Goal: Transaction & Acquisition: Purchase product/service

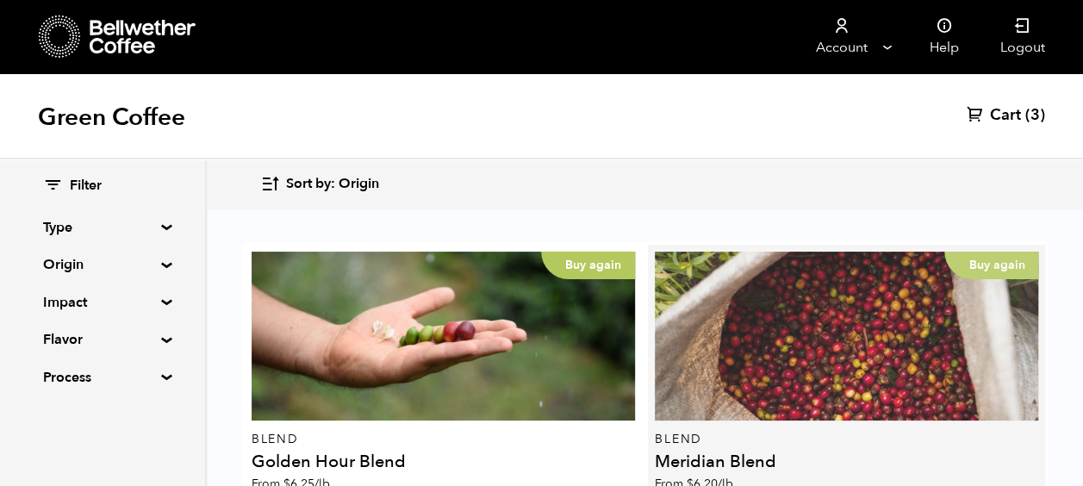
click at [774, 334] on div "Buy again" at bounding box center [846, 336] width 383 height 169
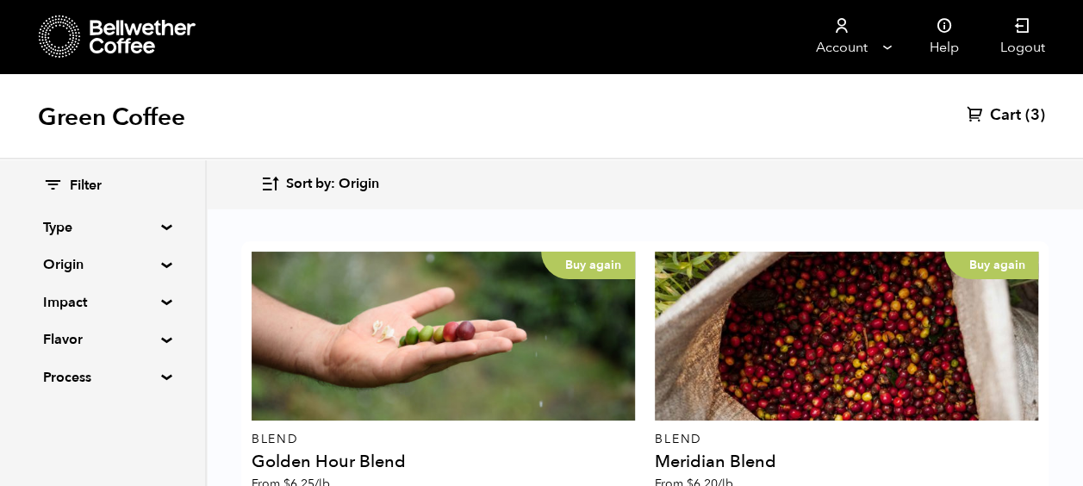
scroll to position [172, 0]
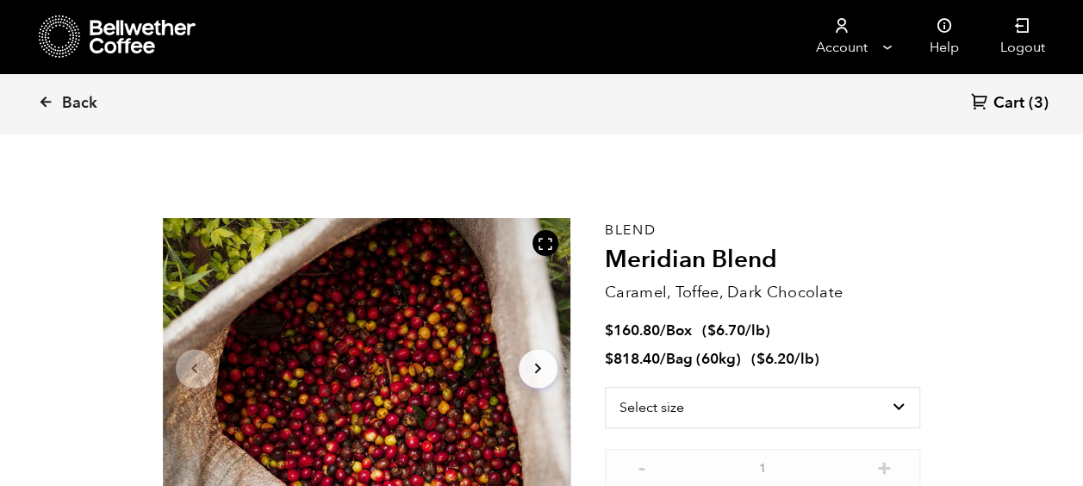
scroll to position [750, 738]
click at [768, 408] on select "Select size Bag (60kg) (132 lbs) Box (24 lbs)" at bounding box center [763, 407] width 316 height 41
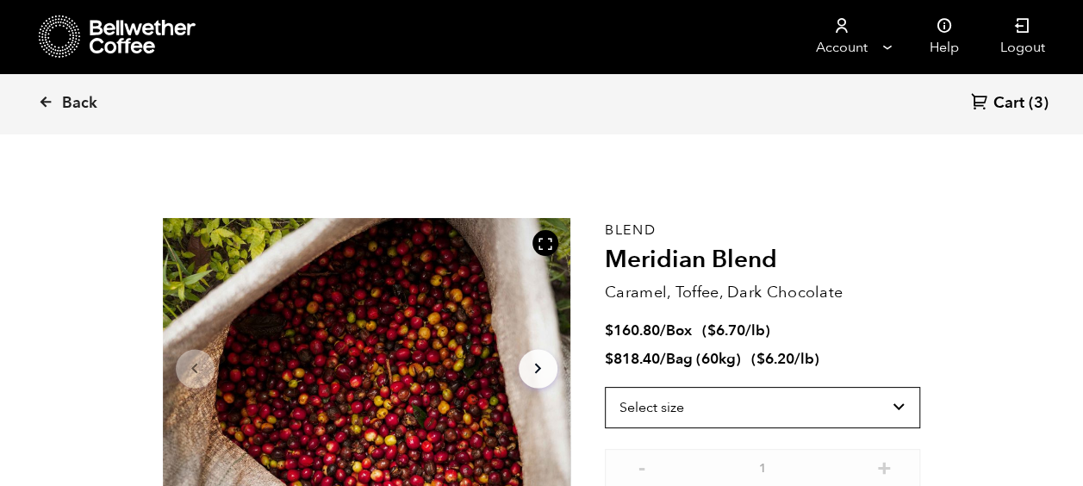
select select "bag-3"
click at [605, 387] on select "Select size Bag (60kg) (132 lbs) Box (24 lbs)" at bounding box center [763, 407] width 316 height 41
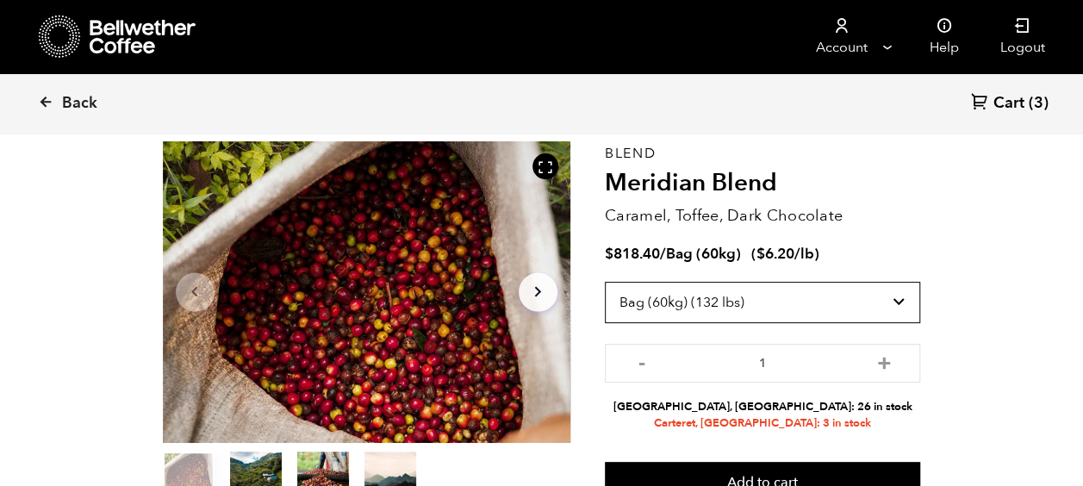
scroll to position [172, 0]
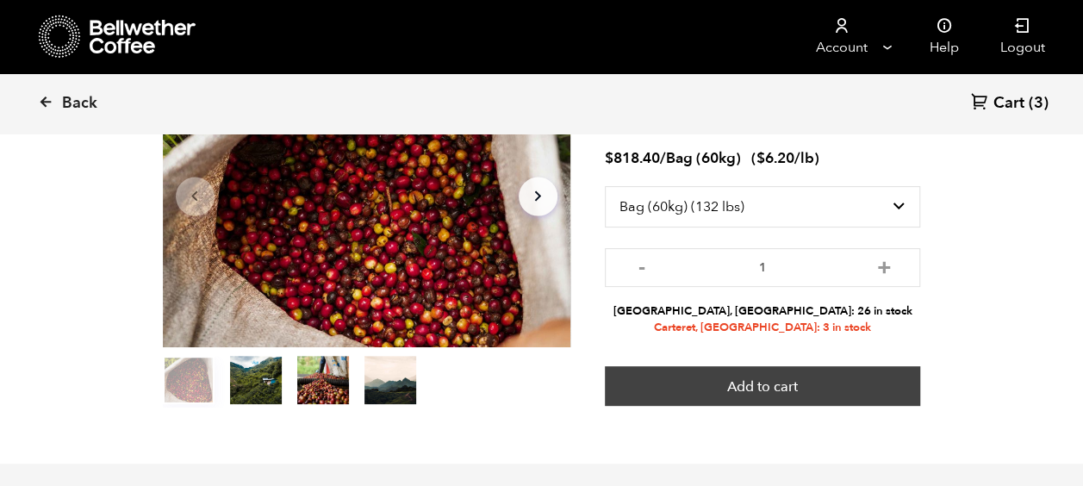
click at [760, 378] on button "Add to cart" at bounding box center [763, 386] width 316 height 40
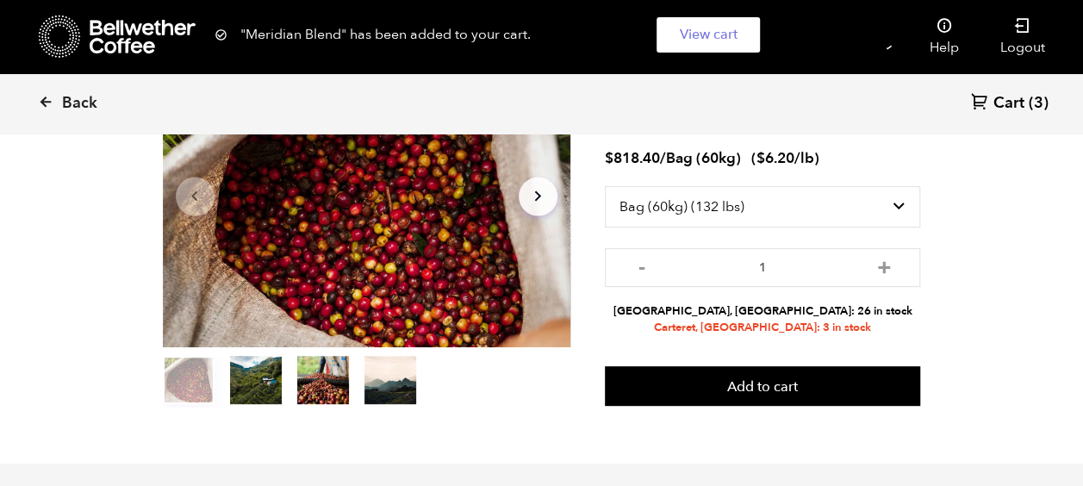
click at [1014, 97] on span "Cart" at bounding box center [1009, 103] width 31 height 21
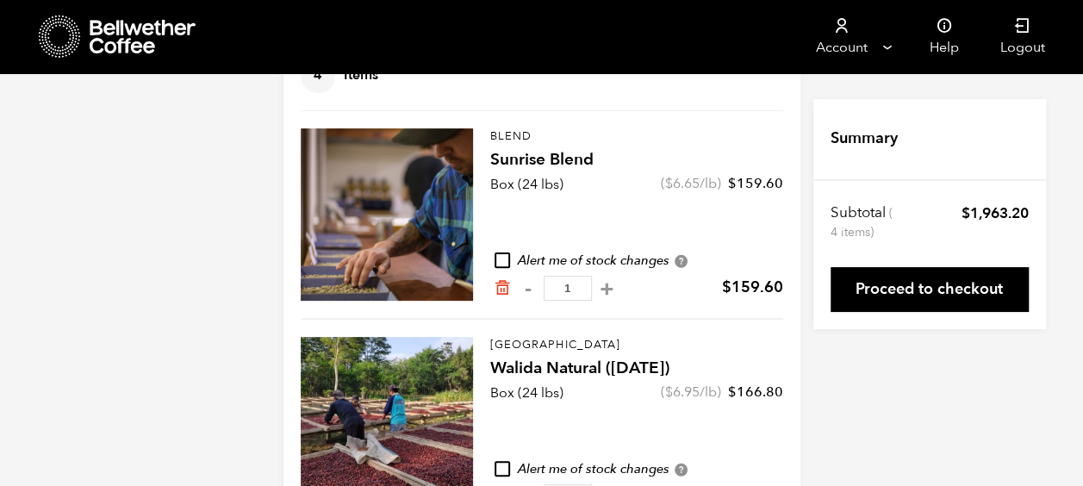
scroll to position [172, 0]
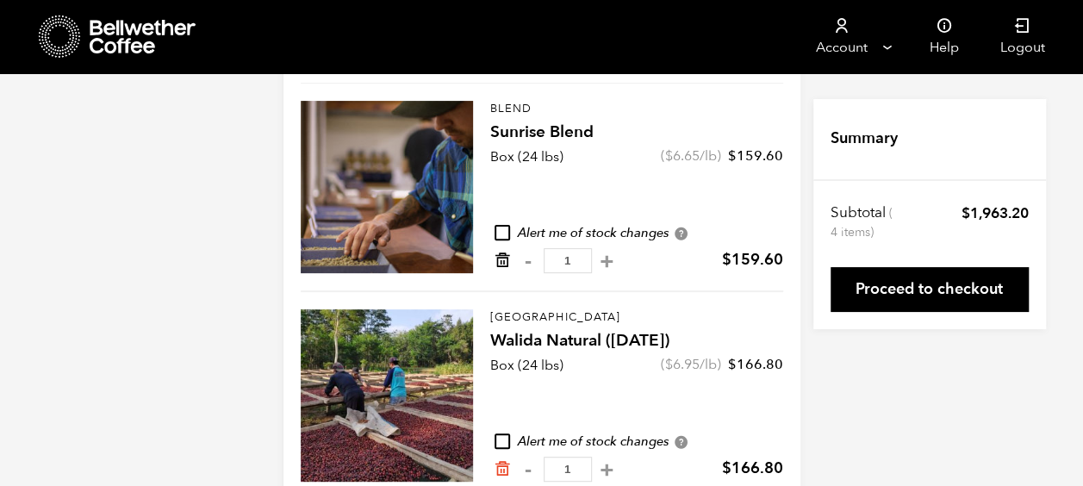
click at [503, 260] on icon "Remove from cart" at bounding box center [502, 260] width 17 height 17
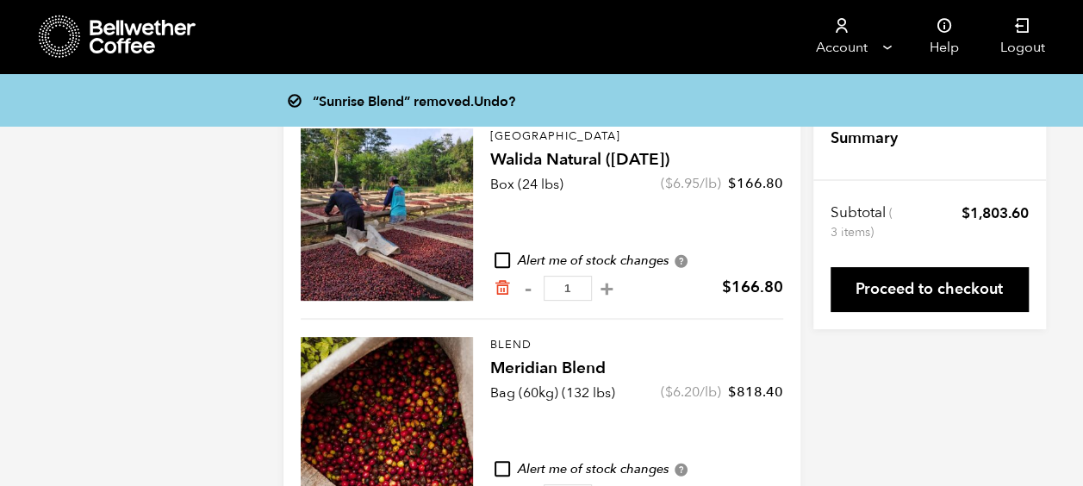
scroll to position [40, 0]
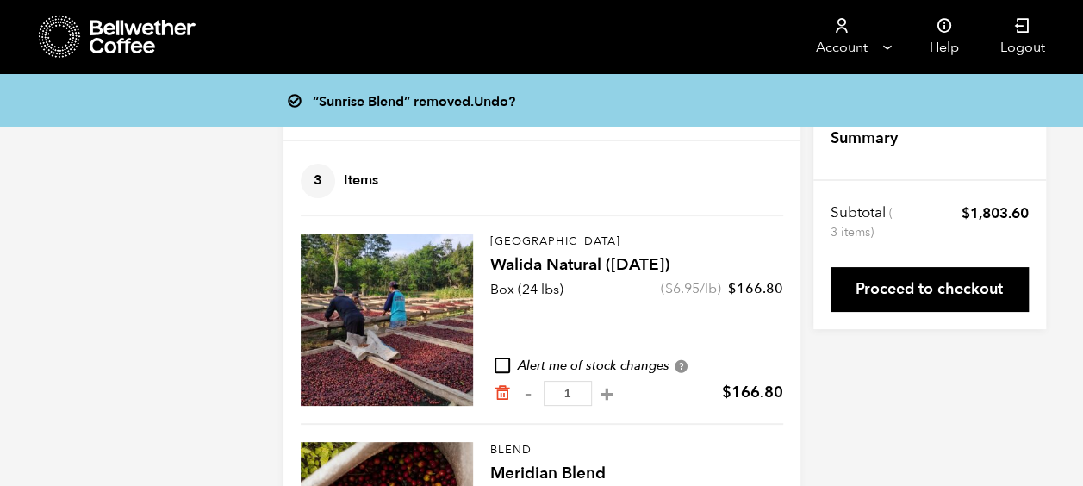
click at [502, 390] on icon "Remove from cart" at bounding box center [502, 392] width 17 height 17
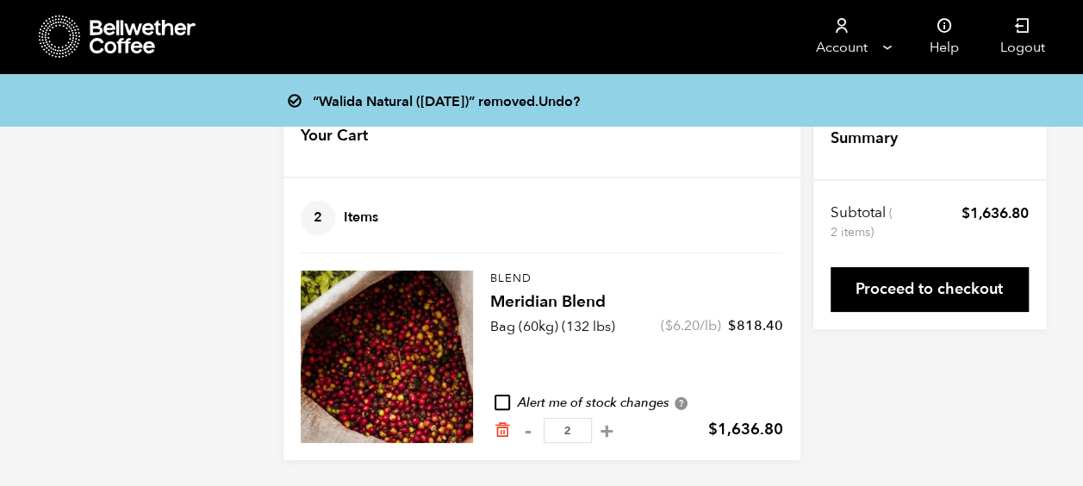
scroll to position [3, 0]
click at [522, 431] on button "-" at bounding box center [529, 429] width 22 height 17
type input "1"
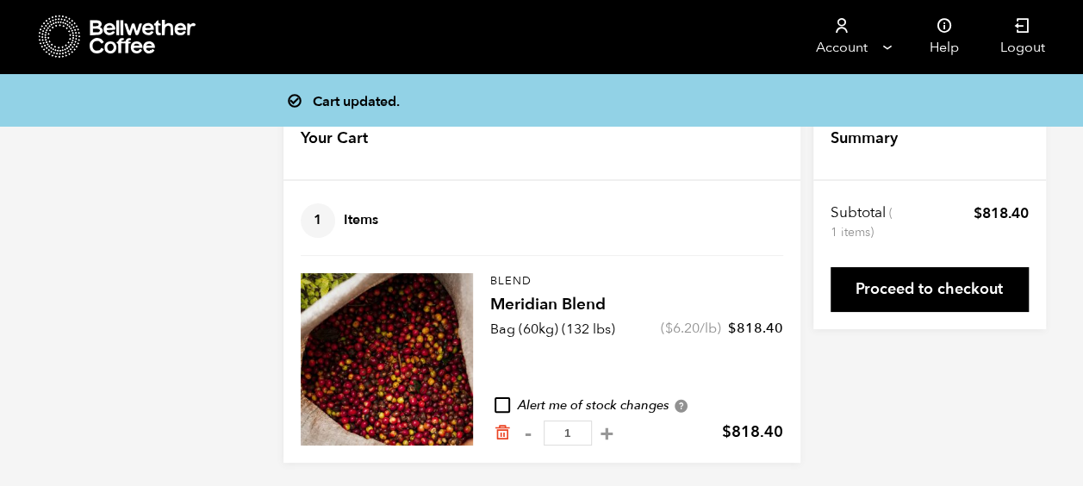
scroll to position [0, 0]
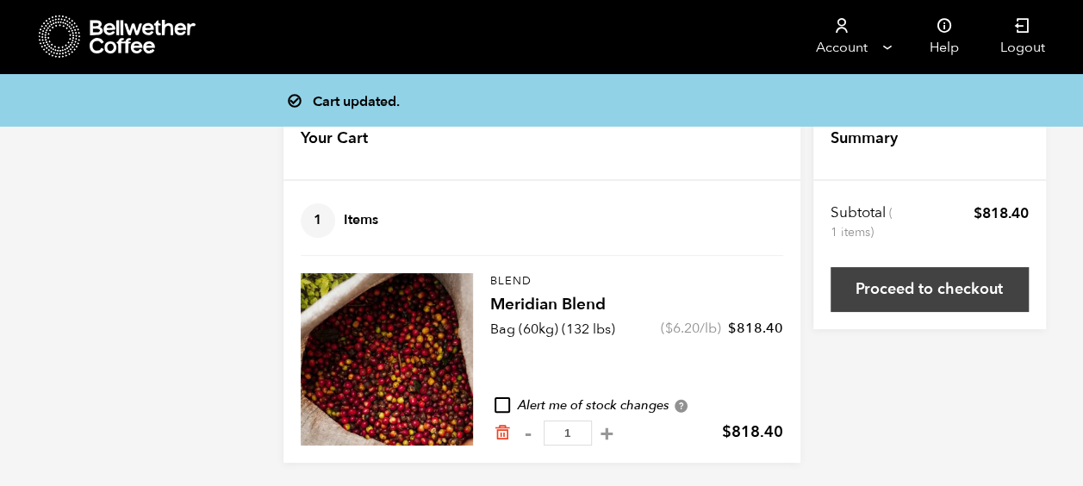
click at [917, 289] on link "Proceed to checkout" at bounding box center [930, 289] width 198 height 45
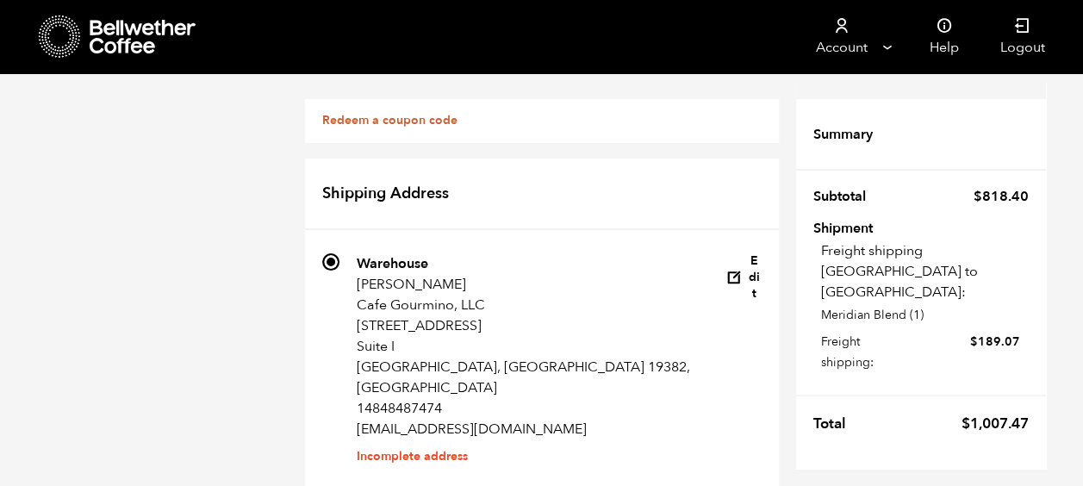
scroll to position [86, 0]
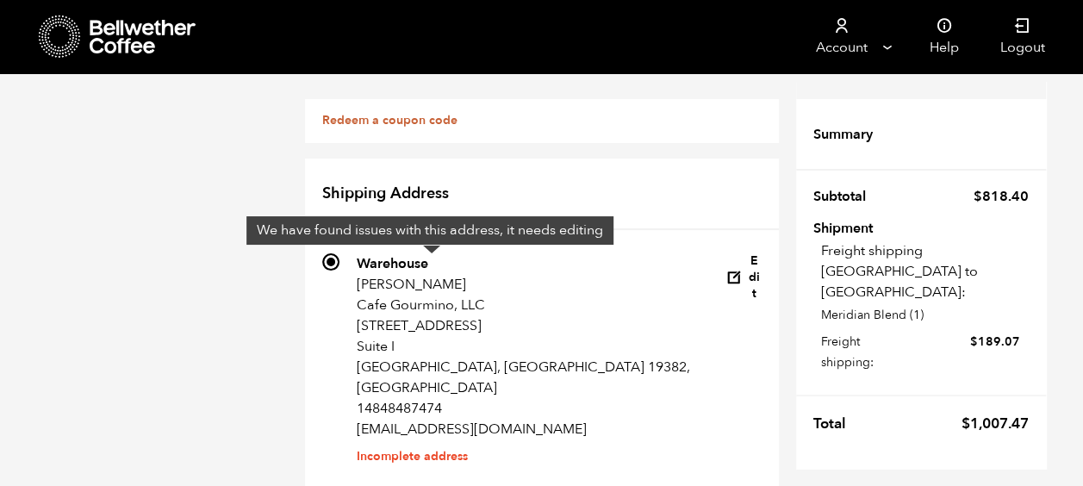
click at [438, 457] on li "Incomplete address" at bounding box center [542, 457] width 370 height 0
click at [340, 271] on input "571 Warehouse [PERSON_NAME] Cafe Gourmino, LLC [STREET_ADDRESS][GEOGRAPHIC_DATA…" at bounding box center [330, 261] width 17 height 17
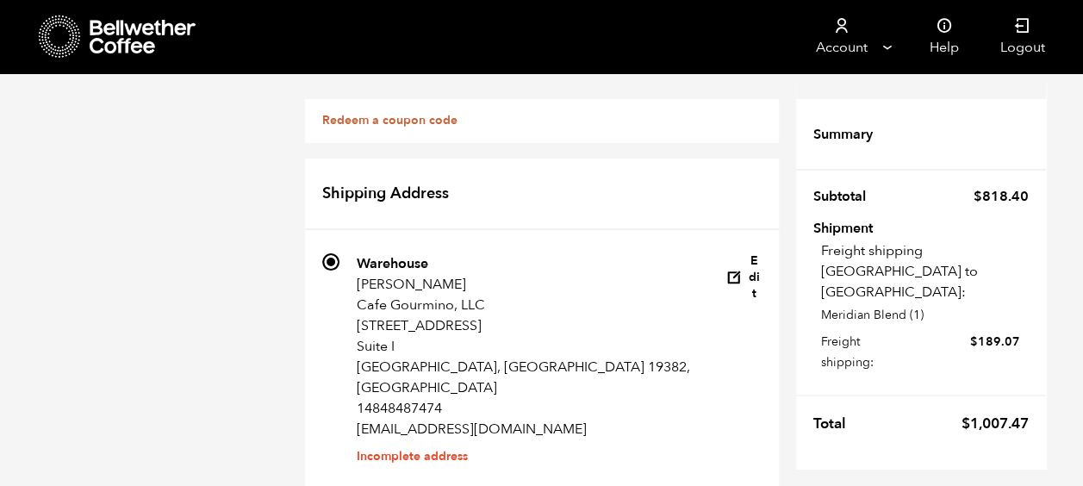
click at [726, 270] on icon "button" at bounding box center [734, 278] width 16 height 16
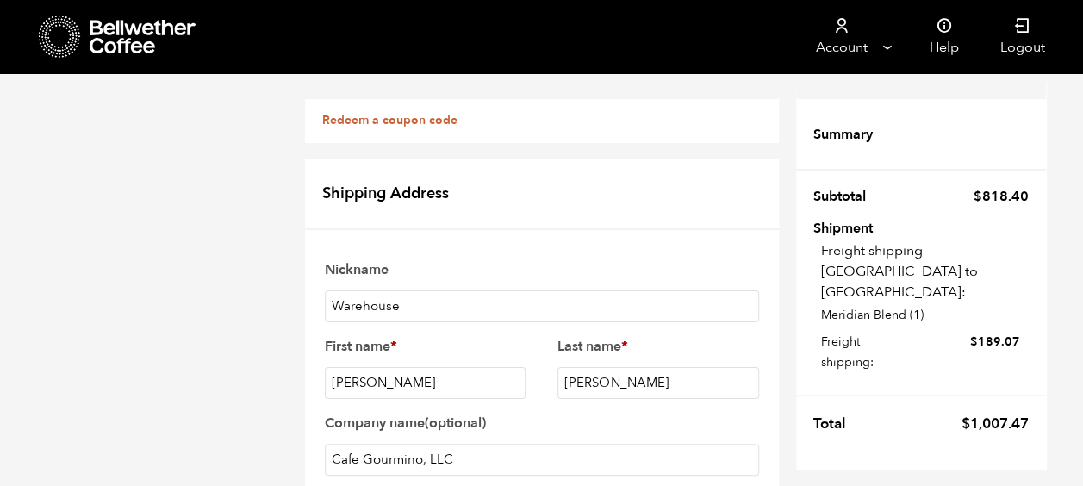
scroll to position [948, 0]
checkbox input "true"
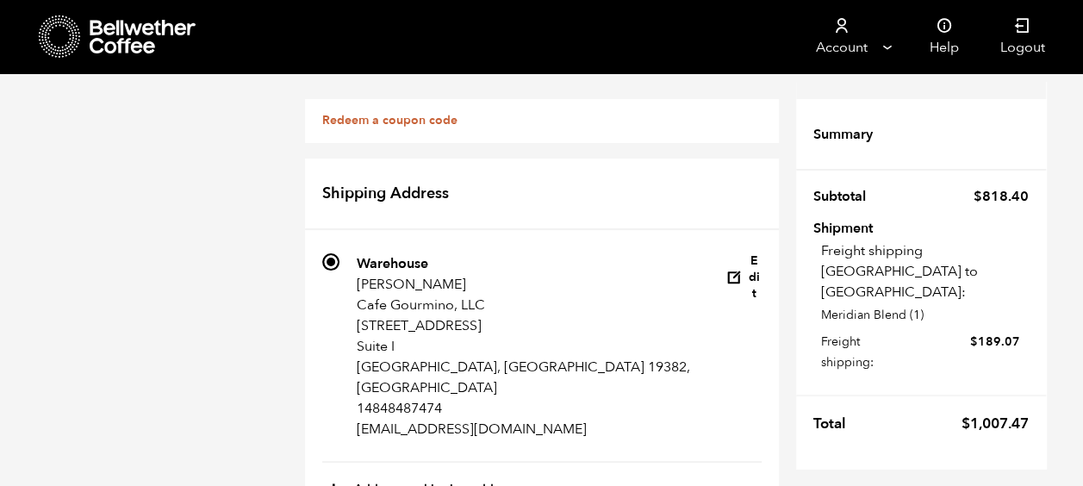
scroll to position [259, 0]
